Goal: Task Accomplishment & Management: Manage account settings

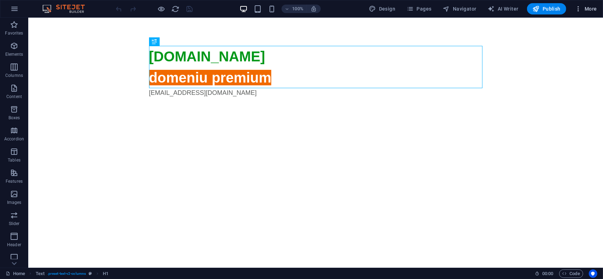
click at [585, 7] on span "More" at bounding box center [585, 8] width 22 height 7
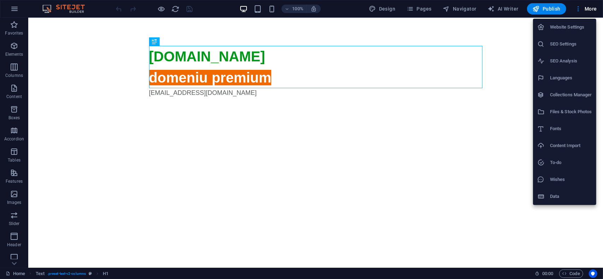
click at [573, 29] on h6 "Website Settings" at bounding box center [571, 27] width 42 height 8
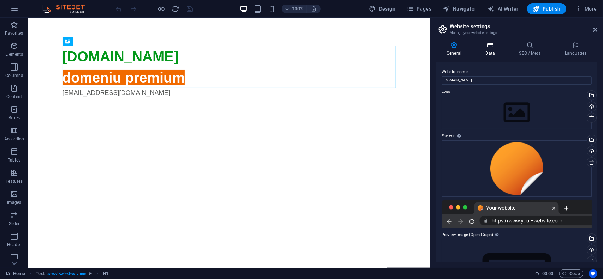
click at [490, 46] on icon at bounding box center [489, 45] width 31 height 7
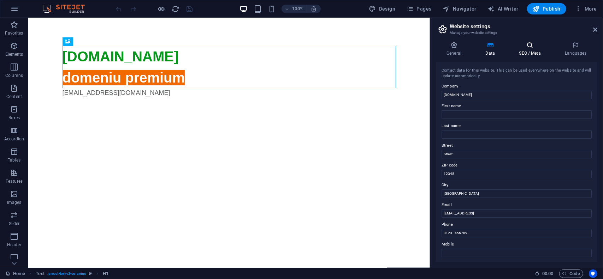
click at [520, 49] on h4 "SEO / Meta" at bounding box center [531, 49] width 46 height 15
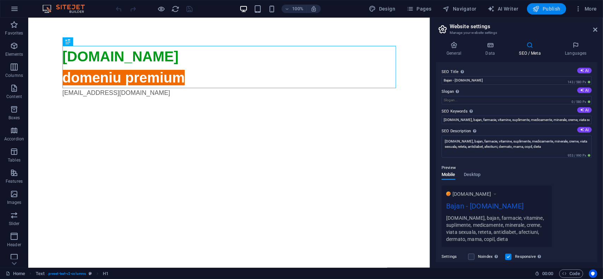
click at [551, 6] on span "Publish" at bounding box center [546, 8] width 28 height 7
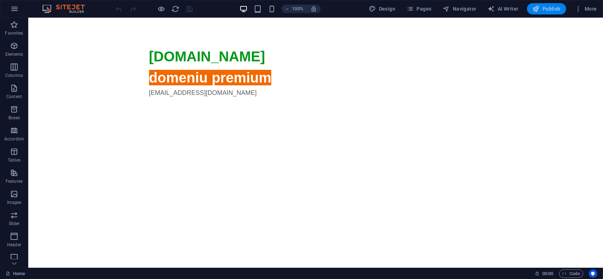
click at [551, 8] on span "Publish" at bounding box center [546, 8] width 28 height 7
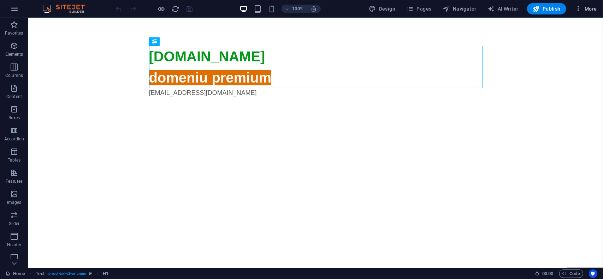
click at [588, 8] on span "More" at bounding box center [585, 8] width 22 height 7
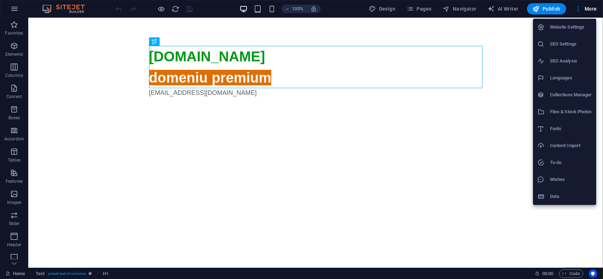
click at [575, 24] on h6 "Website Settings" at bounding box center [571, 27] width 42 height 8
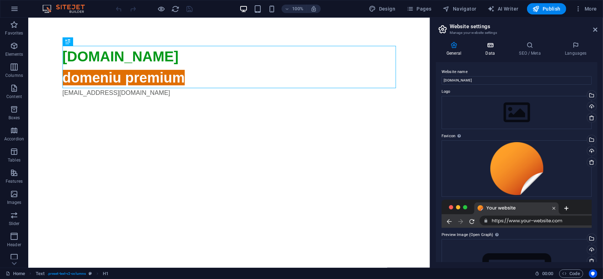
click at [493, 51] on h4 "Data" at bounding box center [491, 49] width 34 height 15
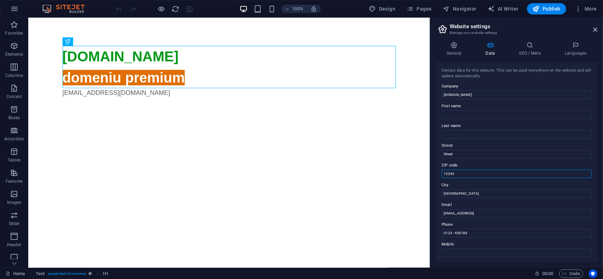
click at [478, 172] on input "12345" at bounding box center [516, 174] width 150 height 8
click at [474, 156] on input "Street" at bounding box center [516, 154] width 150 height 8
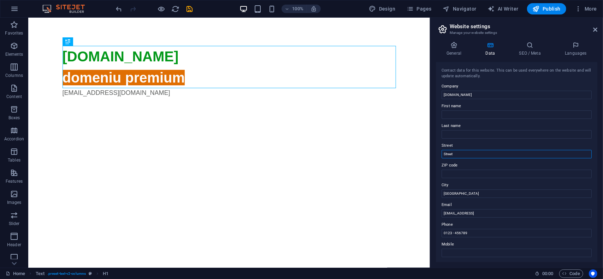
click at [474, 156] on input "Street" at bounding box center [516, 154] width 150 height 8
click at [467, 190] on input "[GEOGRAPHIC_DATA]" at bounding box center [516, 194] width 150 height 8
click at [473, 230] on input "0123 - 456789" at bounding box center [516, 233] width 150 height 8
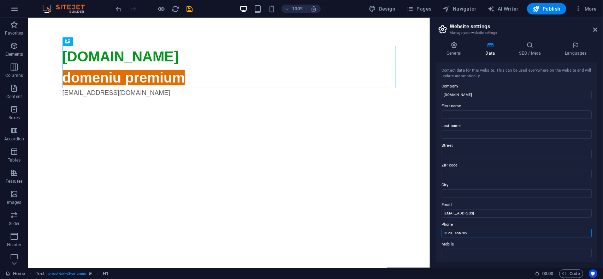
click at [473, 230] on input "0123 - 456789" at bounding box center [516, 233] width 150 height 8
click at [522, 50] on h4 "SEO / Meta" at bounding box center [531, 49] width 46 height 15
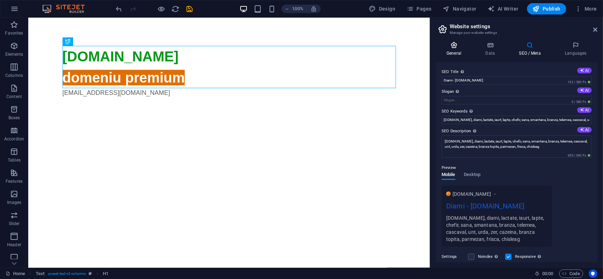
click at [461, 49] on h4 "General" at bounding box center [455, 49] width 39 height 15
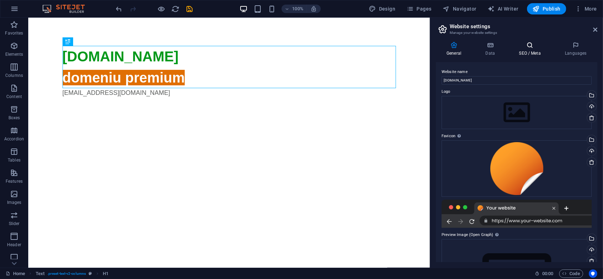
click at [524, 51] on h4 "SEO / Meta" at bounding box center [531, 49] width 46 height 15
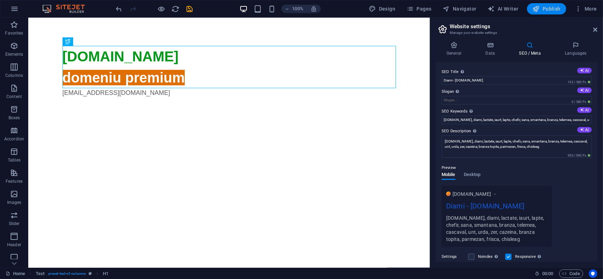
click at [551, 11] on span "Publish" at bounding box center [546, 8] width 28 height 7
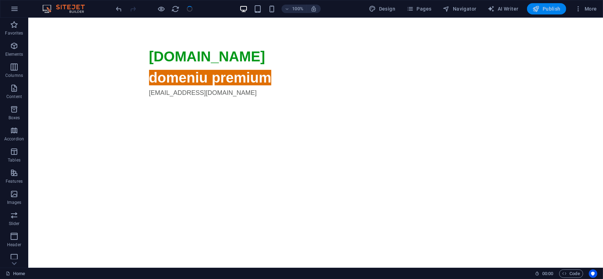
click at [550, 7] on span "Publish" at bounding box center [546, 8] width 28 height 7
